Goal: Find specific page/section: Find specific page/section

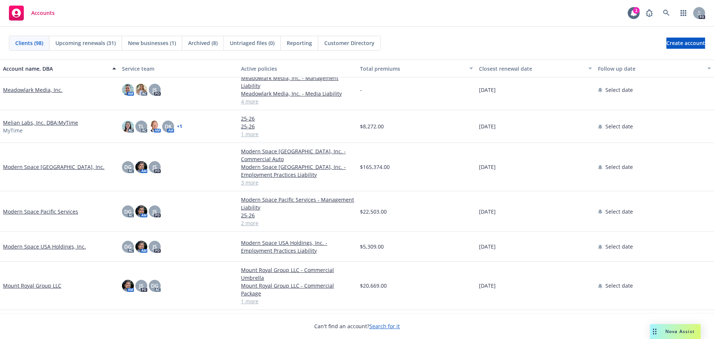
scroll to position [1301, 0]
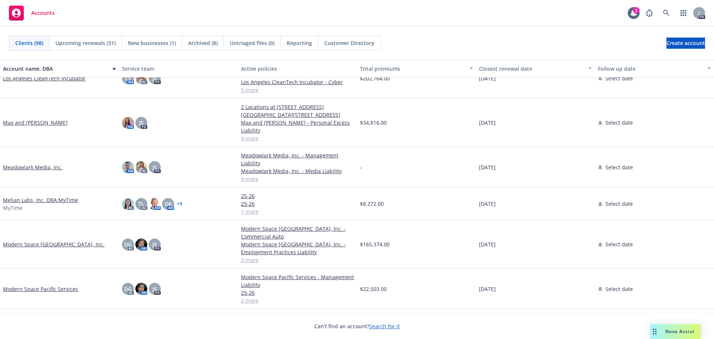
click at [42, 166] on link "Meadowlark Media, Inc." at bounding box center [32, 167] width 59 height 8
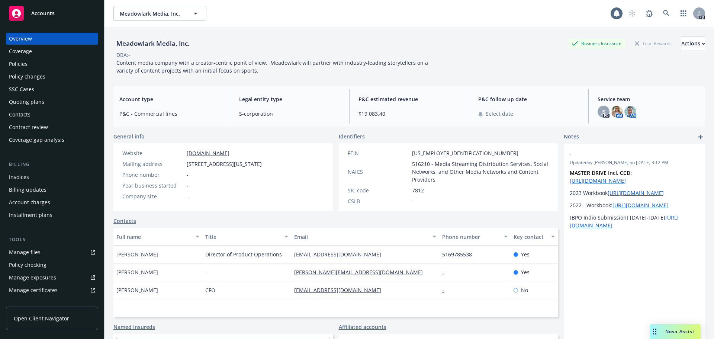
click at [25, 61] on div "Policies" at bounding box center [18, 64] width 19 height 12
